Goal: Find contact information: Find contact information

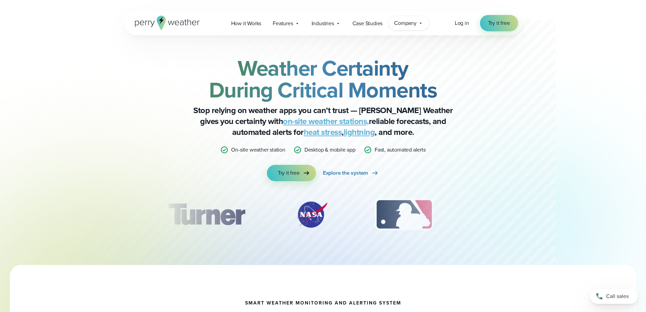
click at [404, 19] on span "Company" at bounding box center [405, 23] width 22 height 8
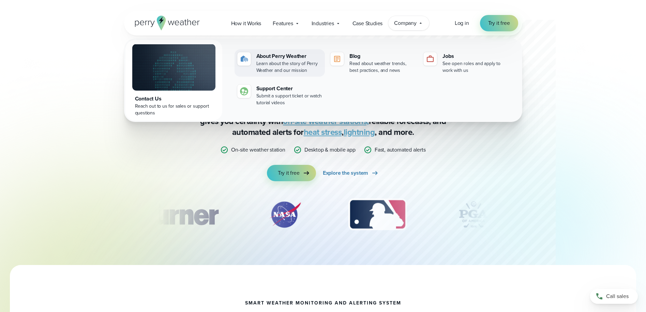
click at [276, 56] on div "About Perry Weather" at bounding box center [289, 56] width 66 height 8
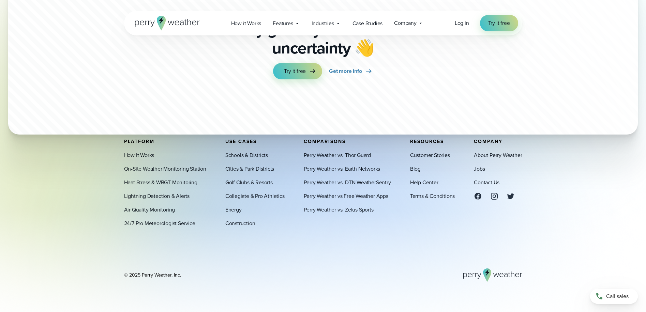
scroll to position [1893, 0]
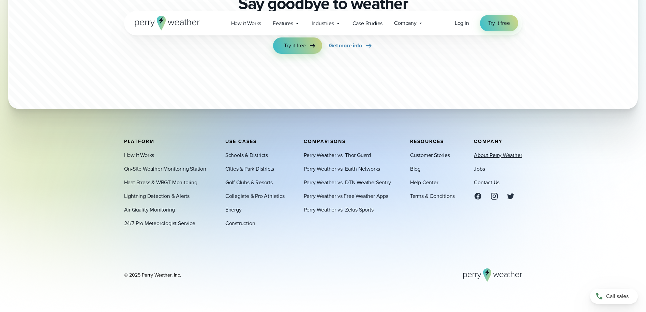
click at [500, 156] on link "About Perry Weather" at bounding box center [497, 155] width 48 height 8
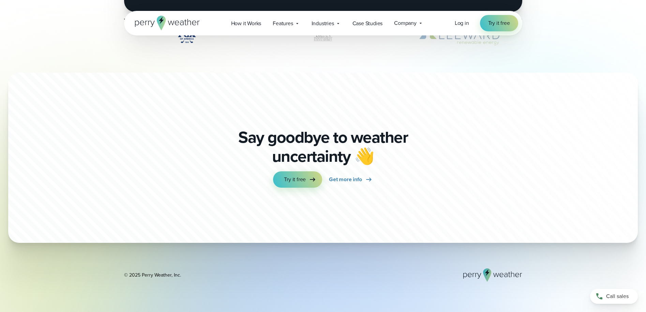
scroll to position [1893, 0]
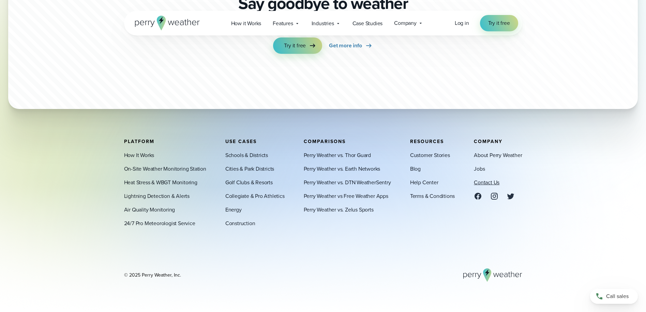
click at [486, 182] on link "Contact Us" at bounding box center [486, 182] width 26 height 8
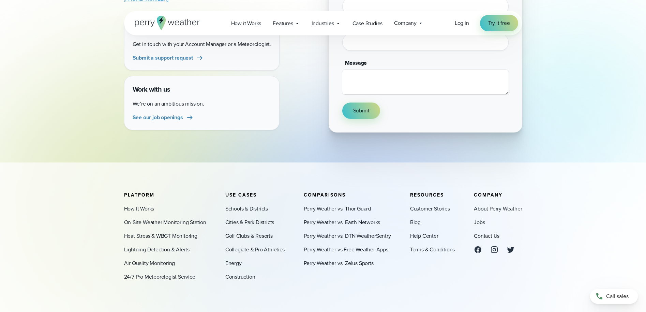
scroll to position [204, 0]
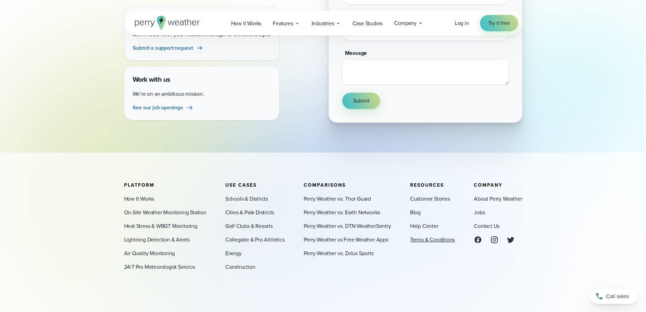
click at [429, 240] on link "Terms & Conditions" at bounding box center [432, 240] width 45 height 8
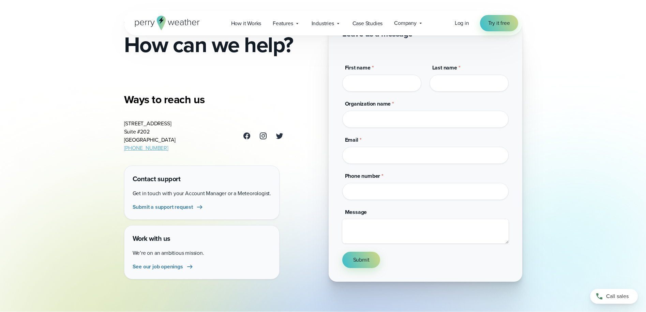
scroll to position [136, 0]
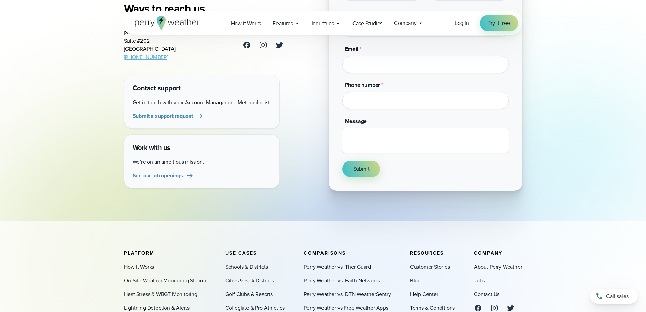
click at [488, 266] on link "About Perry Weather" at bounding box center [497, 267] width 48 height 8
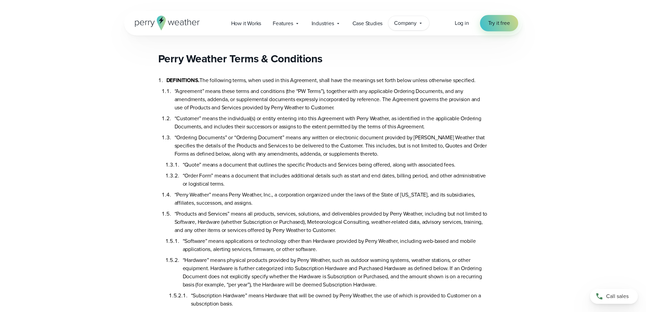
click at [416, 24] on span "Company" at bounding box center [405, 23] width 22 height 8
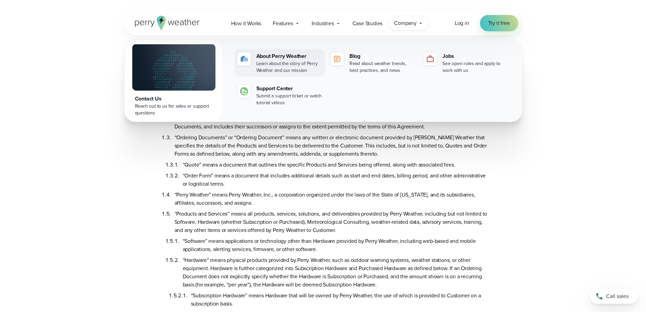
click at [266, 58] on div "About Perry Weather" at bounding box center [289, 56] width 66 height 8
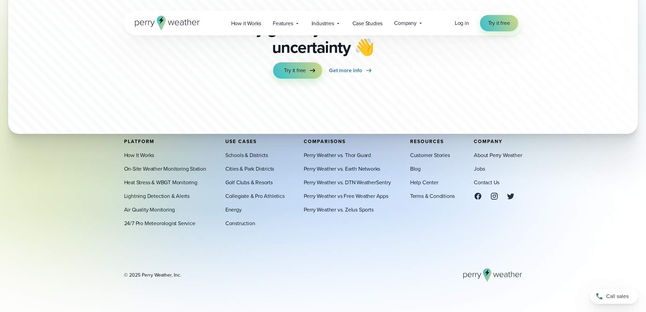
scroll to position [1893, 0]
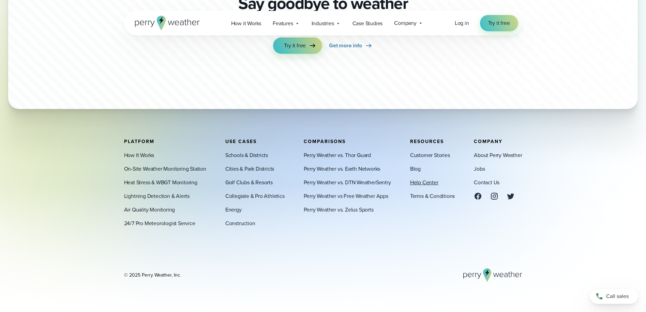
click at [426, 185] on link "Help Center" at bounding box center [424, 182] width 28 height 8
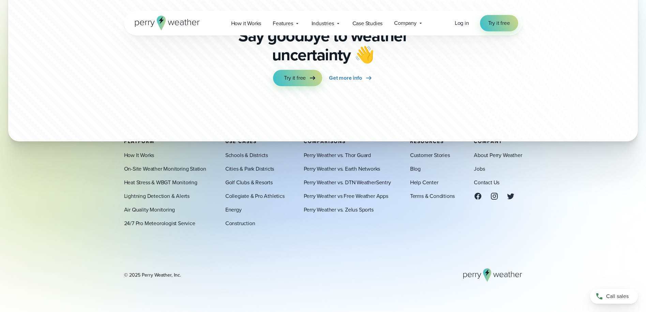
scroll to position [1893, 0]
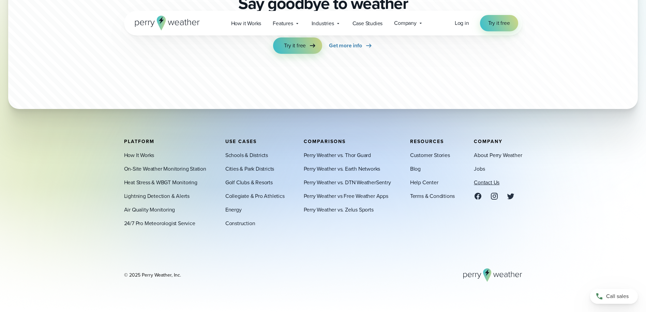
click at [481, 182] on link "Contact Us" at bounding box center [486, 182] width 26 height 8
